Goal: Navigation & Orientation: Find specific page/section

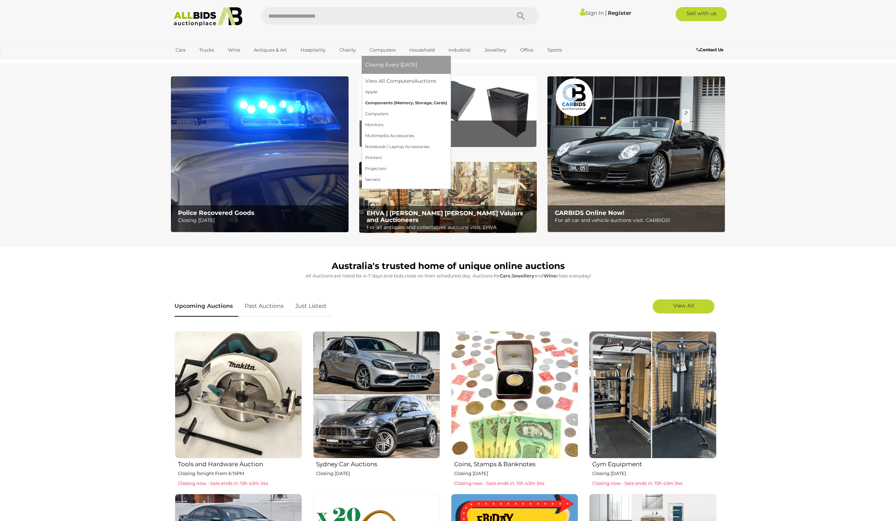
click at [382, 105] on link "Components (Memory, Storage, Cards)" at bounding box center [406, 102] width 82 height 11
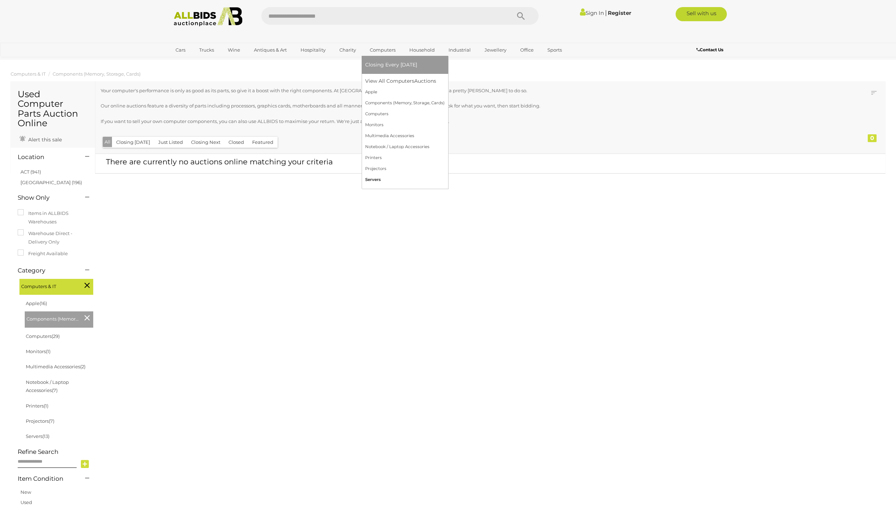
click at [382, 180] on link "Servers" at bounding box center [404, 179] width 79 height 11
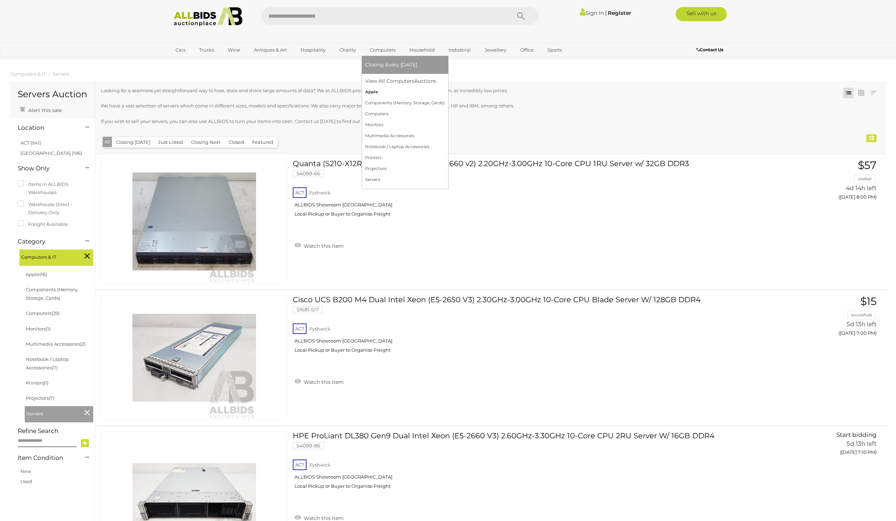
click at [395, 94] on link "Apple" at bounding box center [404, 92] width 79 height 11
